Goal: Check status: Check status

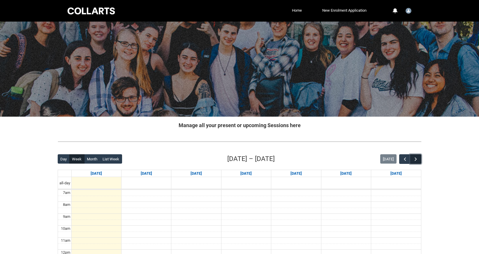
click at [413, 160] on span "button" at bounding box center [416, 159] width 6 height 6
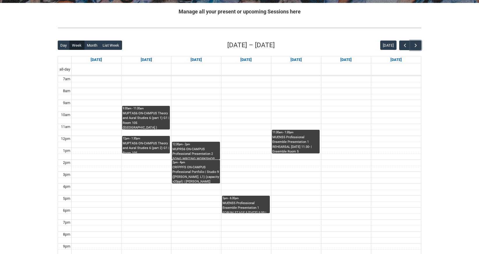
scroll to position [116, 0]
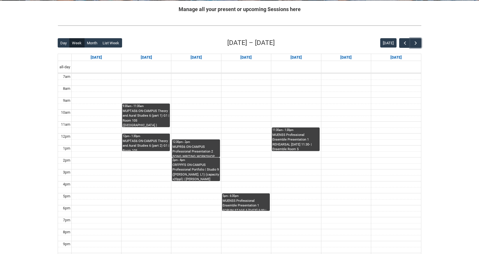
click at [184, 147] on div "MUPRS6 ON-CAMPUS Professional Presentation 2 SONG WRITING WORKSHOP THU 12:00 | …" at bounding box center [196, 151] width 47 height 13
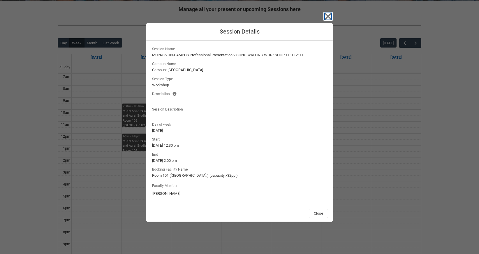
click at [330, 15] on icon "button" at bounding box center [328, 16] width 7 height 7
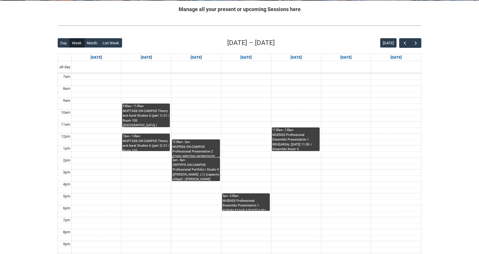
click at [193, 145] on div "MUPRS6 ON-CAMPUS Professional Presentation 2 SONG WRITING WORKSHOP THU 12:00 | …" at bounding box center [196, 151] width 47 height 13
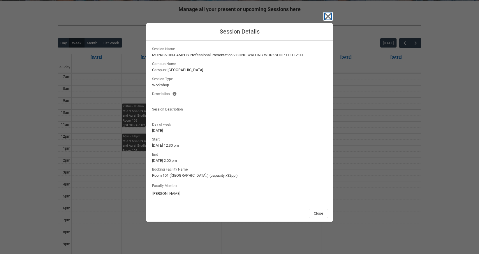
click at [325, 19] on icon "button" at bounding box center [328, 16] width 7 height 7
